Goal: Information Seeking & Learning: Learn about a topic

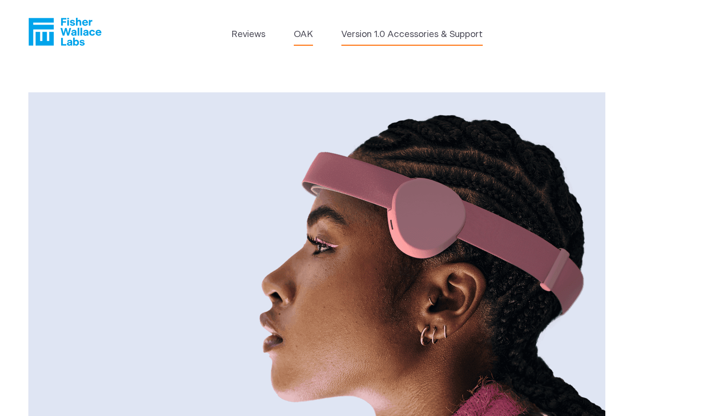
click at [391, 33] on link "Version 1.0 Accessories & Support" at bounding box center [411, 34] width 141 height 13
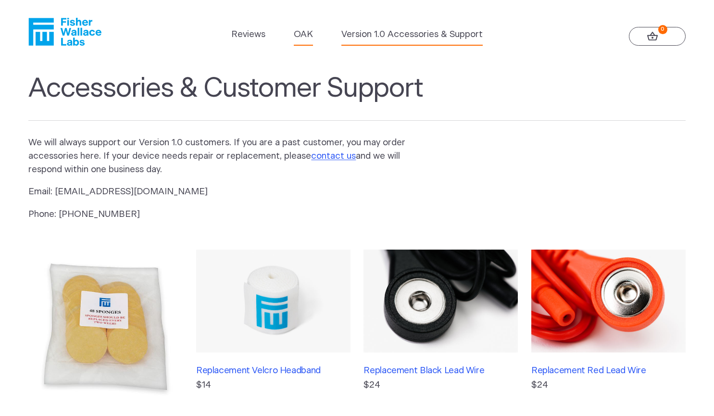
click at [299, 39] on link "OAK" at bounding box center [303, 34] width 19 height 13
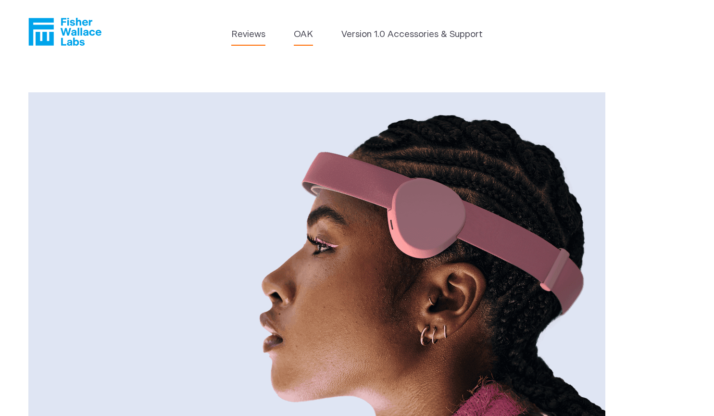
click at [246, 30] on link "Reviews" at bounding box center [248, 34] width 34 height 13
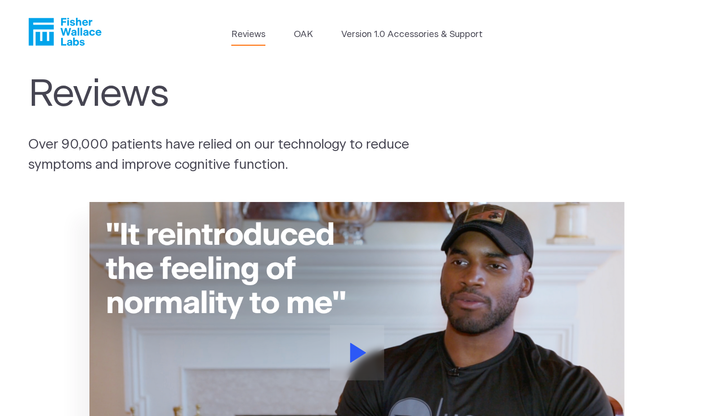
scroll to position [172, 0]
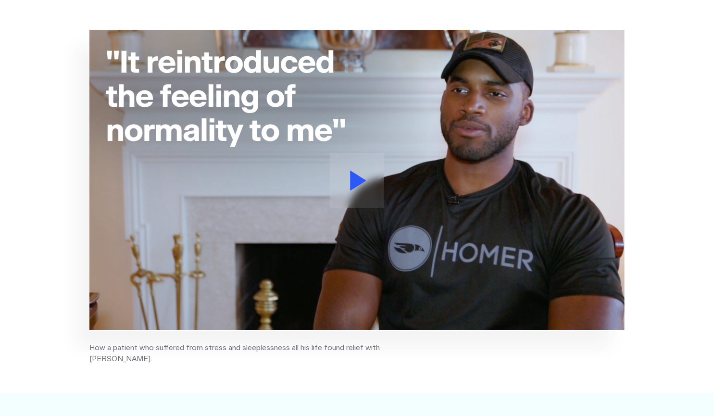
click at [332, 233] on img at bounding box center [357, 180] width 536 height 301
click at [341, 192] on button at bounding box center [357, 180] width 54 height 55
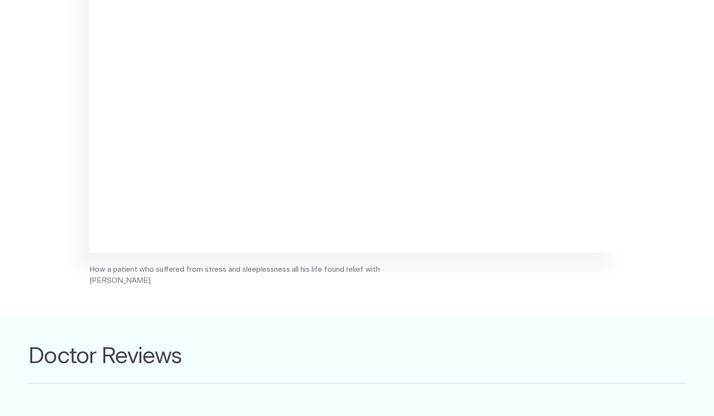
scroll to position [0, 0]
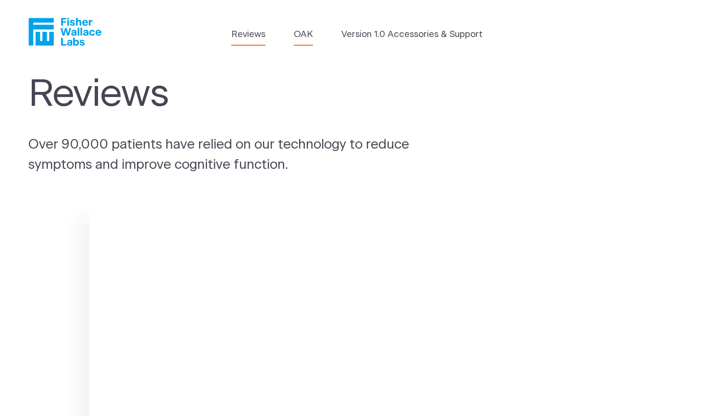
click at [307, 31] on link "OAK" at bounding box center [303, 34] width 19 height 13
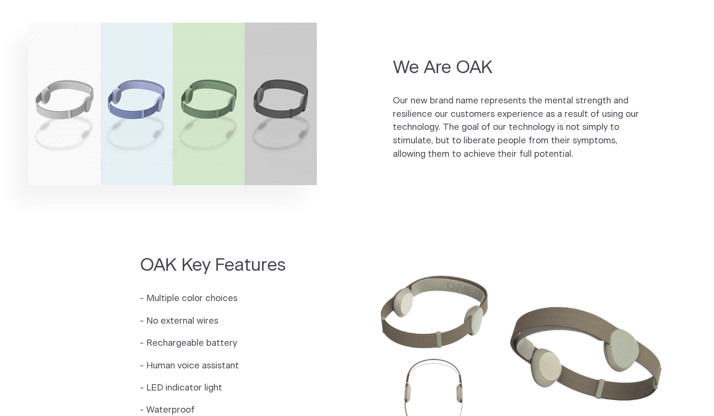
scroll to position [642, 0]
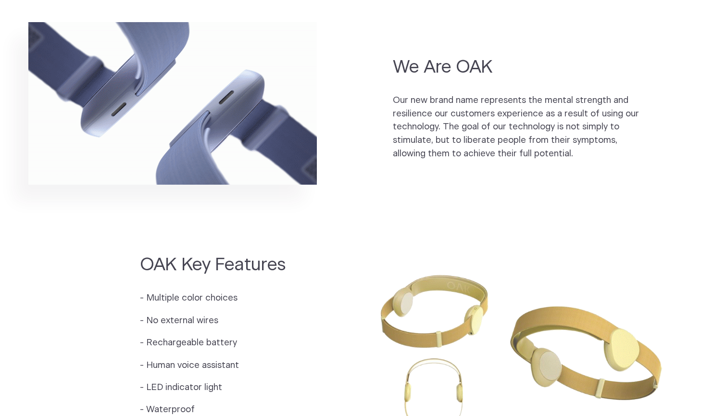
click at [0, 257] on section "OAK Key Features - Multiple color choices - No external wires - Rechargeable ba…" at bounding box center [357, 350] width 714 height 237
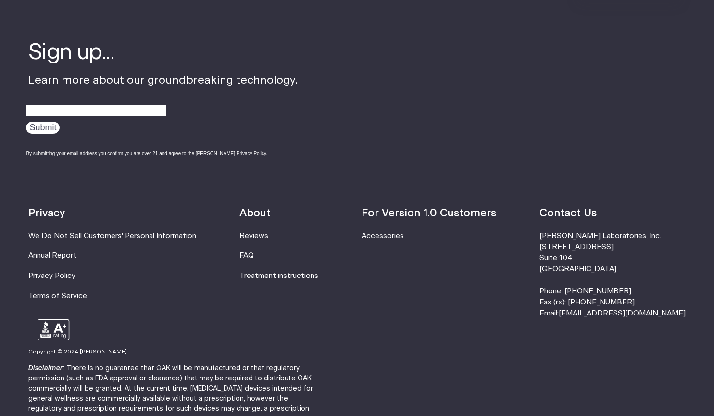
scroll to position [1625, 0]
click at [275, 276] on link "Treatment instructions" at bounding box center [278, 275] width 79 height 7
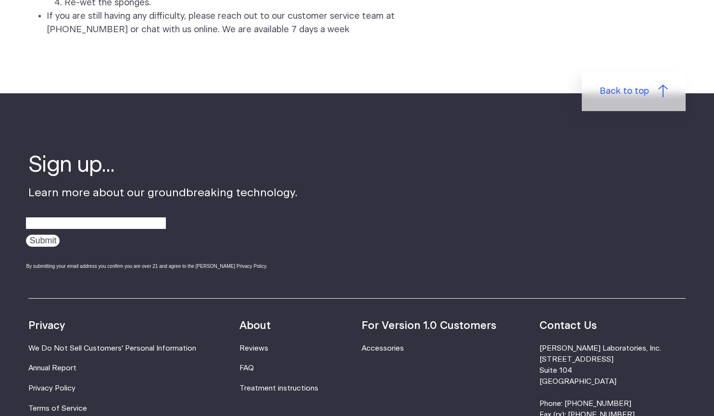
scroll to position [2860, 0]
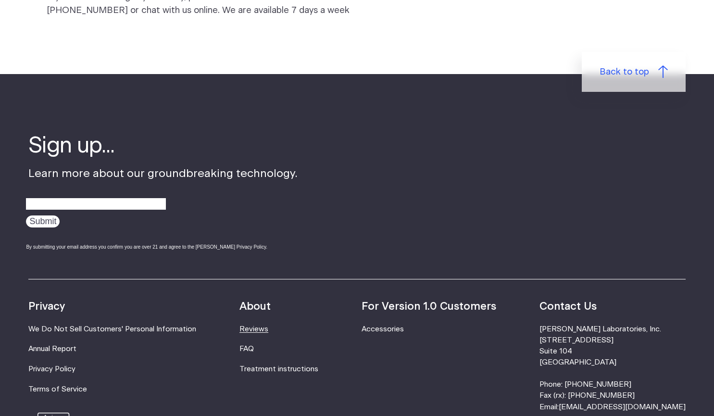
click at [266, 330] on link "Reviews" at bounding box center [253, 328] width 29 height 7
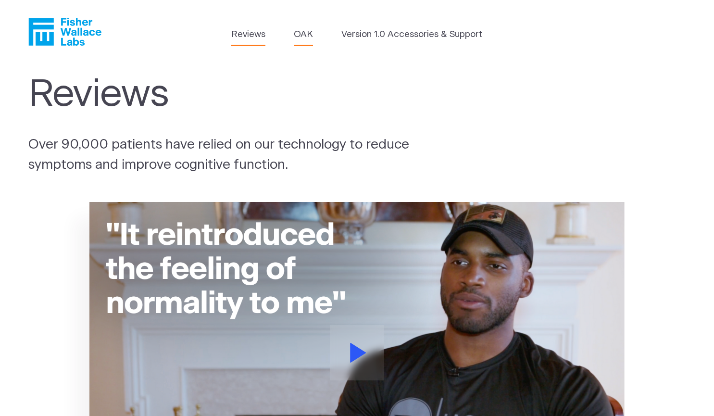
click at [309, 33] on link "OAK" at bounding box center [303, 34] width 19 height 13
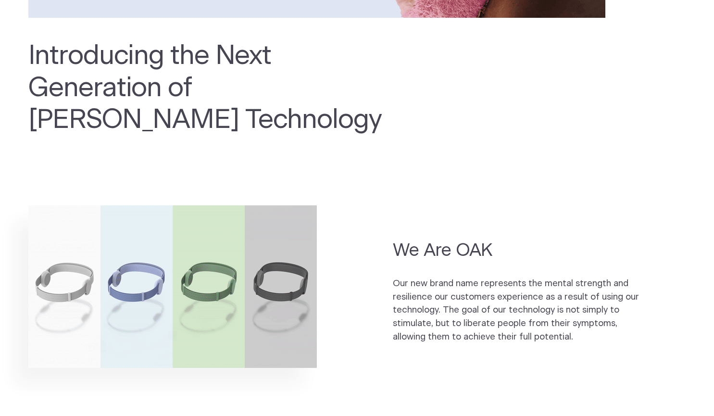
scroll to position [460, 0]
